Goal: Navigation & Orientation: Find specific page/section

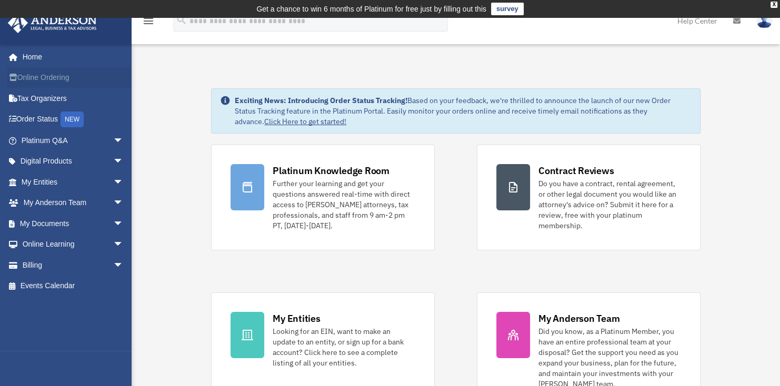
click at [47, 82] on link "Online Ordering" at bounding box center [73, 77] width 132 height 21
click at [113, 179] on span "arrow_drop_down" at bounding box center [123, 183] width 21 height 22
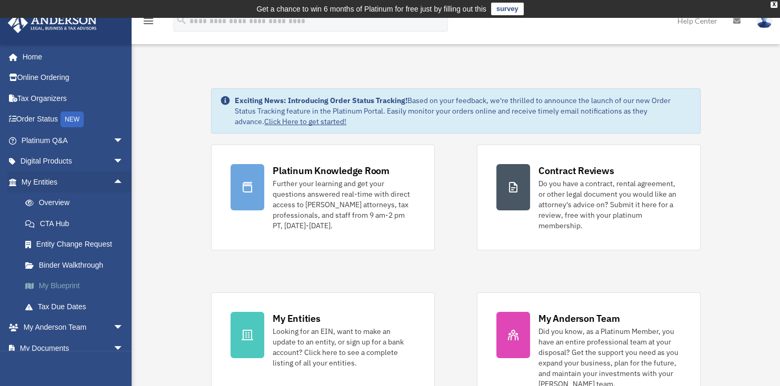
click at [58, 291] on link "My Blueprint" at bounding box center [77, 286] width 125 height 21
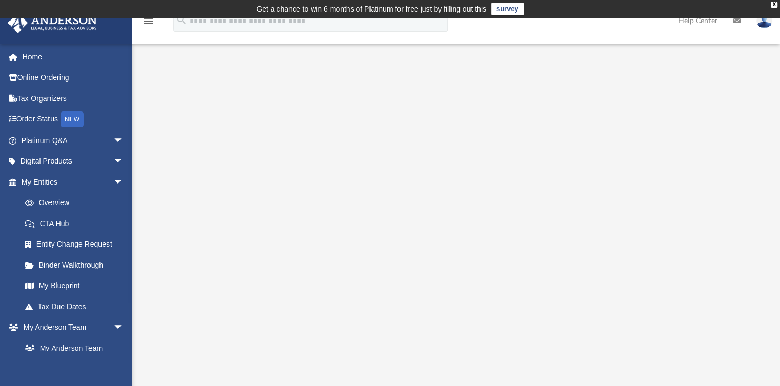
scroll to position [158, 0]
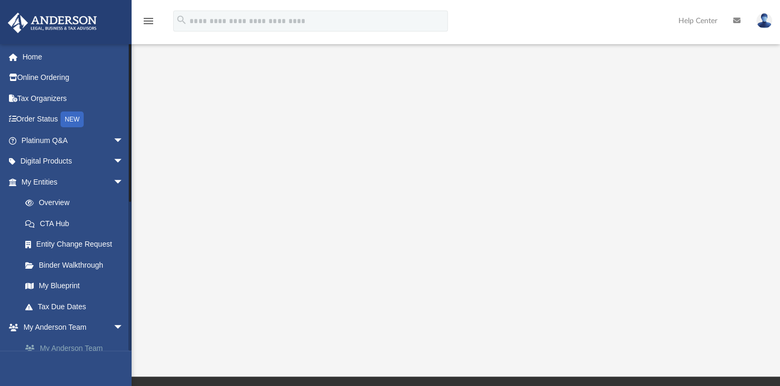
click at [67, 351] on link "My Anderson Team" at bounding box center [77, 348] width 125 height 21
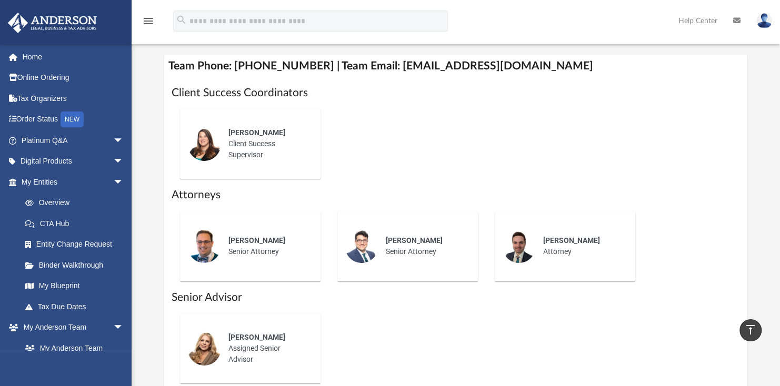
scroll to position [474, 0]
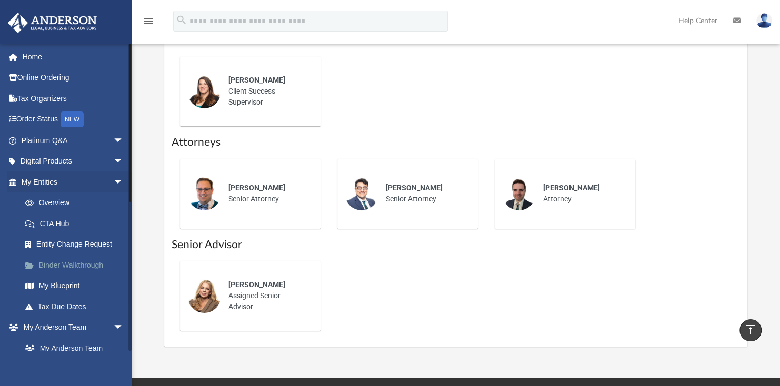
click at [48, 265] on link "Binder Walkthrough" at bounding box center [77, 265] width 125 height 21
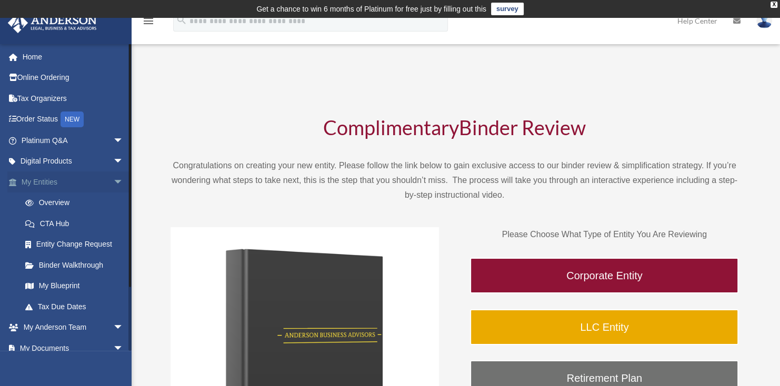
click at [52, 183] on link "My Entities arrow_drop_down" at bounding box center [73, 182] width 132 height 21
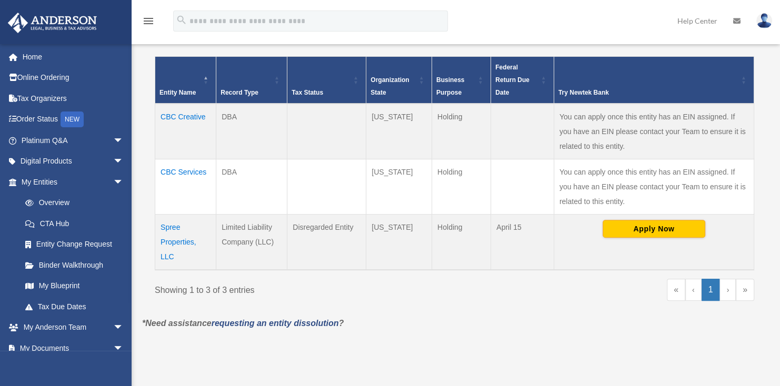
scroll to position [225, 0]
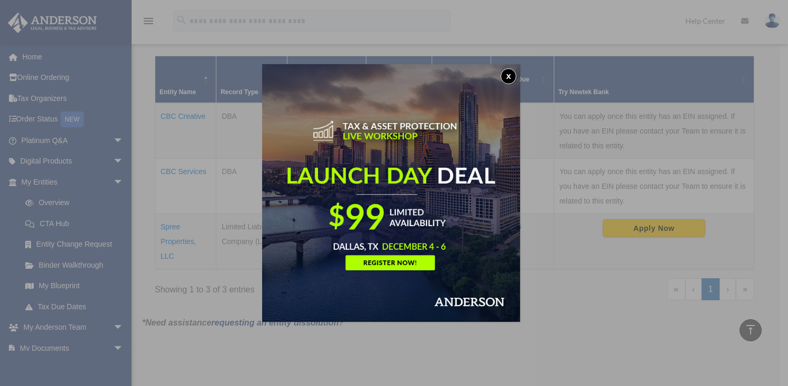
click at [509, 77] on button "x" at bounding box center [509, 76] width 16 height 16
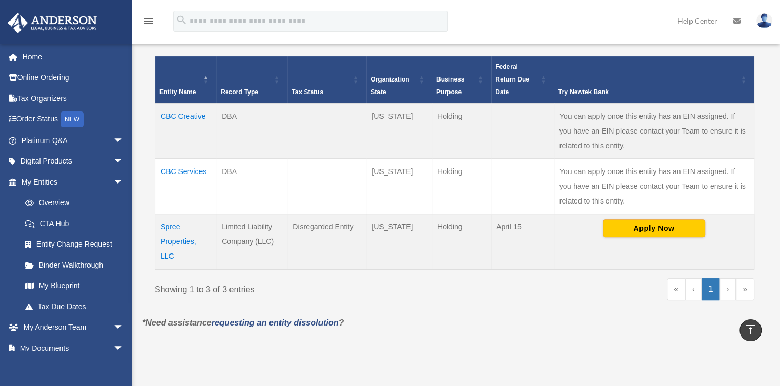
click at [179, 232] on td "Spree Properties, LLC" at bounding box center [185, 242] width 61 height 56
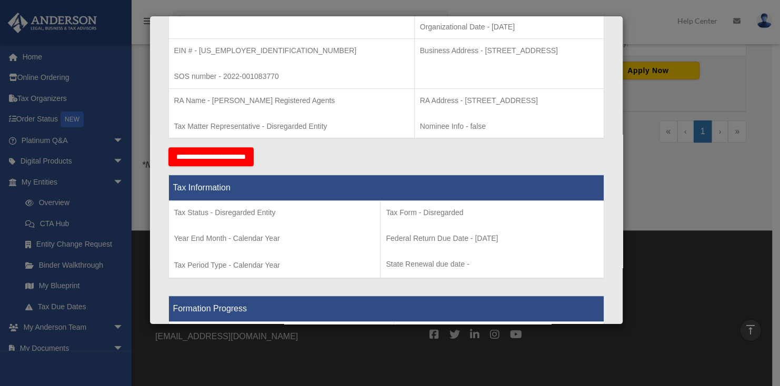
scroll to position [0, 0]
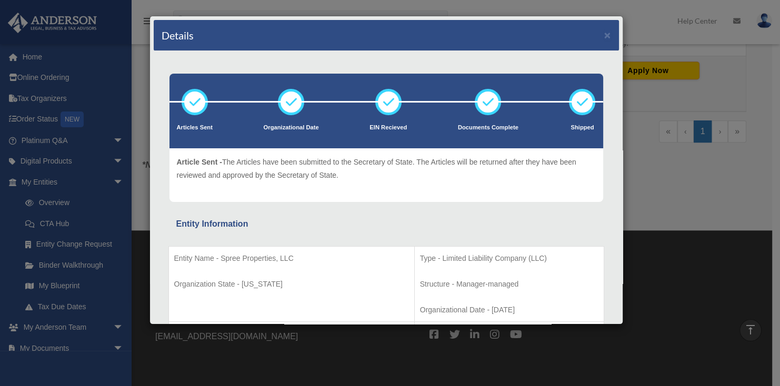
click at [641, 199] on div "Details × Articles Sent Organizational Date" at bounding box center [390, 193] width 780 height 386
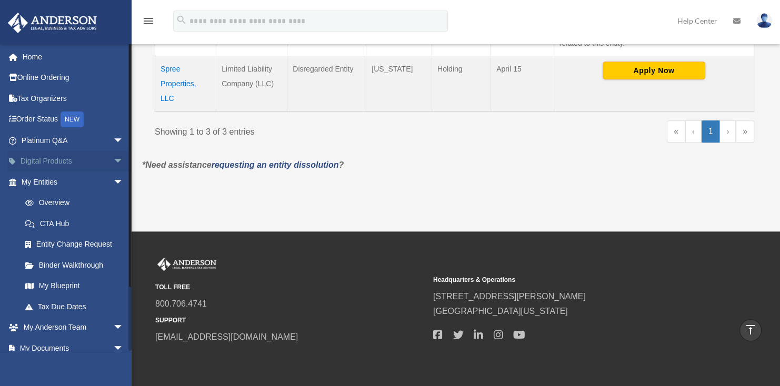
click at [113, 167] on span "arrow_drop_down" at bounding box center [123, 162] width 21 height 22
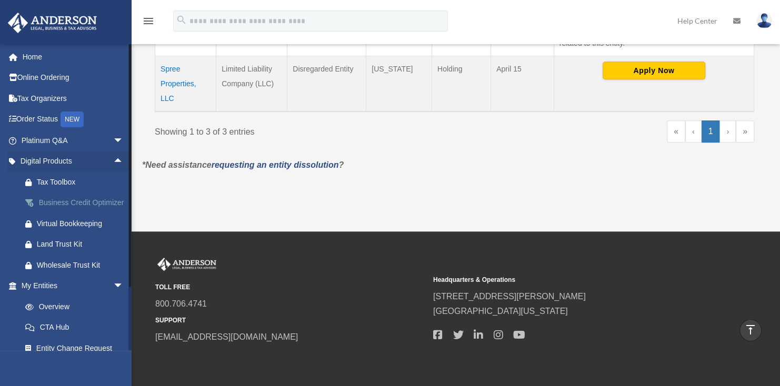
click at [53, 201] on div "Business Credit Optimizer" at bounding box center [81, 202] width 89 height 13
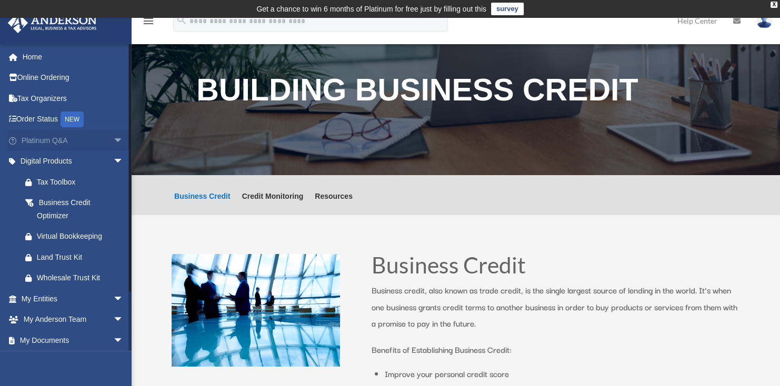
click at [72, 138] on link "Platinum Q&A arrow_drop_down" at bounding box center [73, 140] width 132 height 21
